Goal: Find specific page/section: Find specific page/section

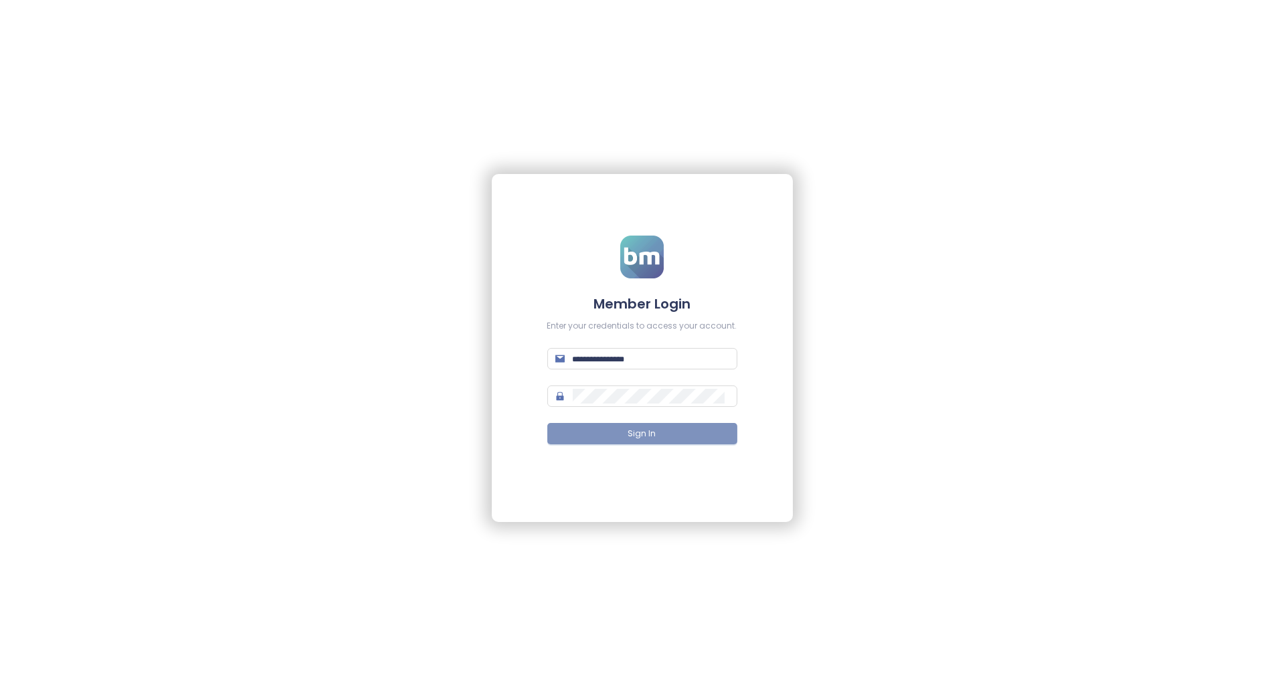
type input "**********"
click at [644, 423] on button "Sign In" at bounding box center [642, 433] width 190 height 21
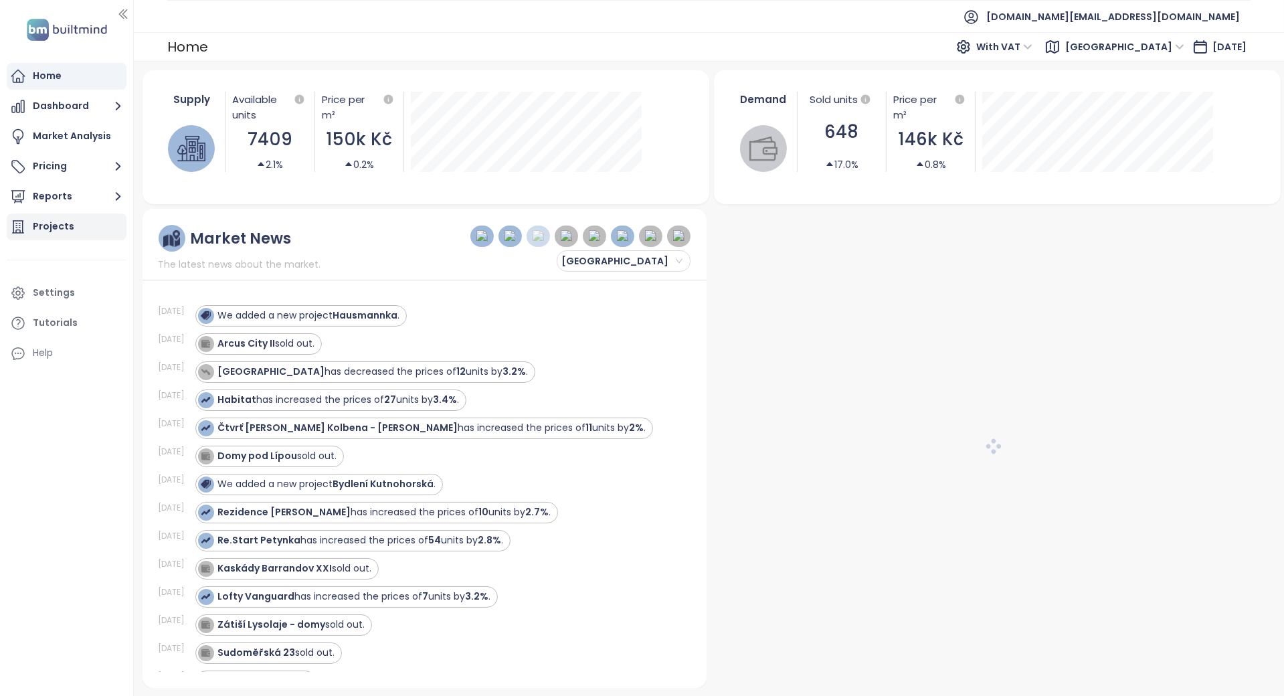
click at [96, 227] on div "Projects" at bounding box center [67, 226] width 120 height 27
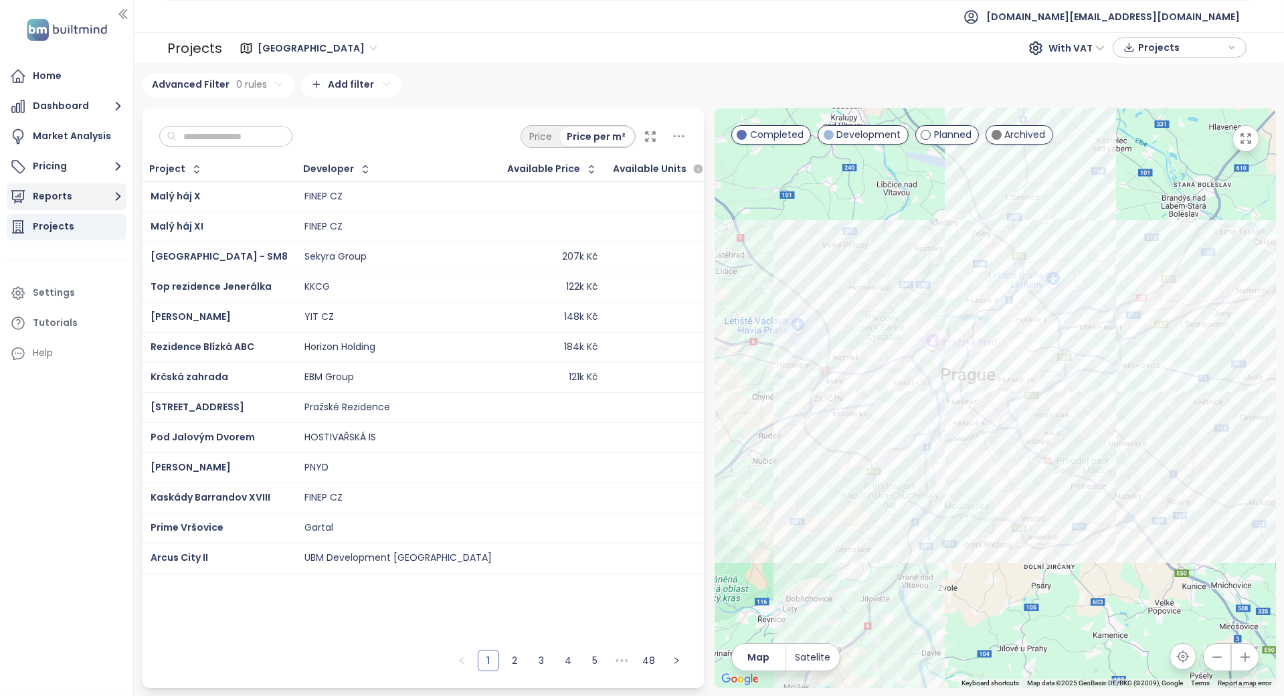
click at [117, 191] on icon "button" at bounding box center [118, 196] width 17 height 17
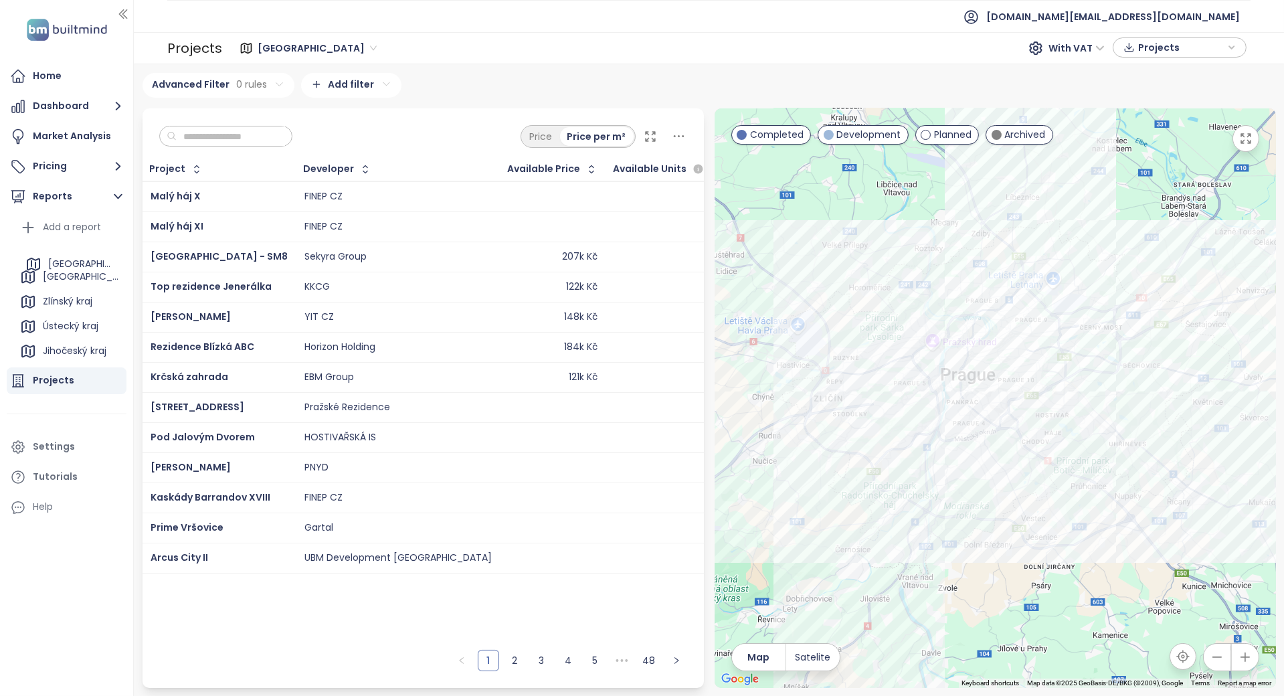
drag, startPoint x: 23, startPoint y: 250, endPoint x: 34, endPoint y: 266, distance: 19.3
click at [34, 266] on ul "Add a report [GEOGRAPHIC_DATA] [GEOGRAPHIC_DATA] [GEOGRAPHIC_DATA] [GEOGRAPHIC_…" at bounding box center [70, 675] width 106 height 916
click at [265, 39] on span "[GEOGRAPHIC_DATA]" at bounding box center [317, 48] width 119 height 20
click at [379, 47] on div "Praha With VAT Projects" at bounding box center [736, 47] width 1020 height 21
click at [61, 374] on div "Projects" at bounding box center [53, 380] width 41 height 17
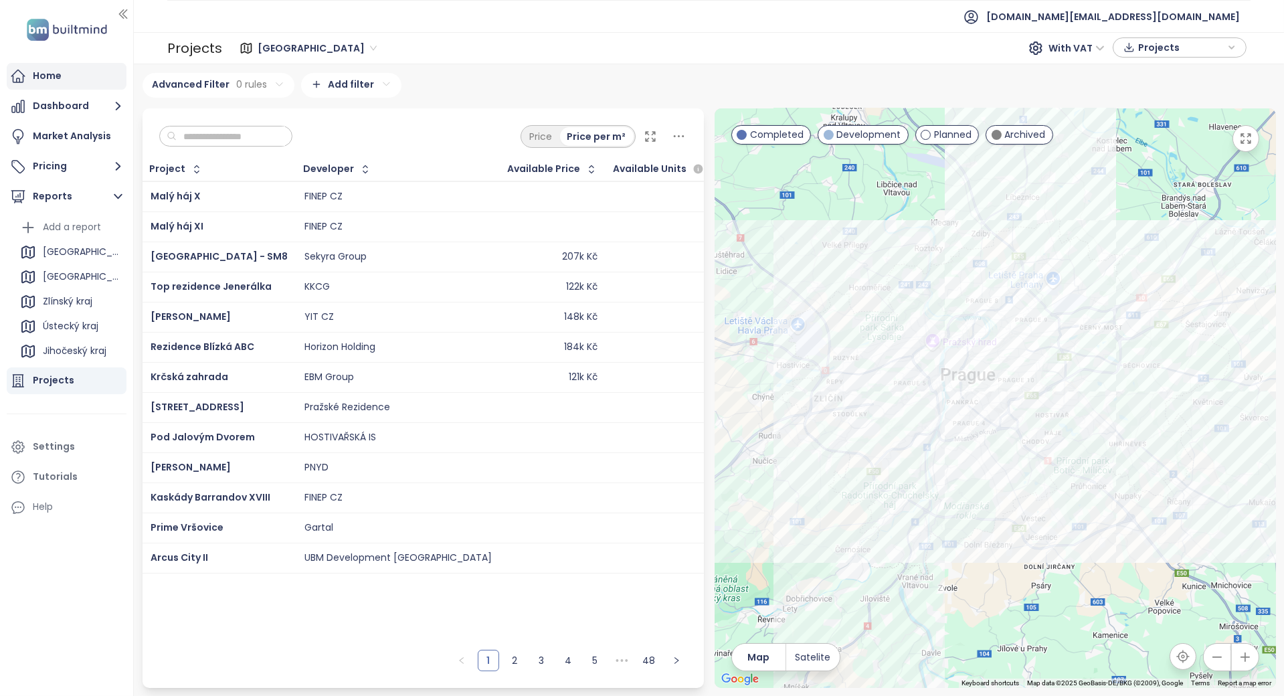
click at [94, 76] on div "Home" at bounding box center [67, 76] width 120 height 27
